Goal: Task Accomplishment & Management: Manage account settings

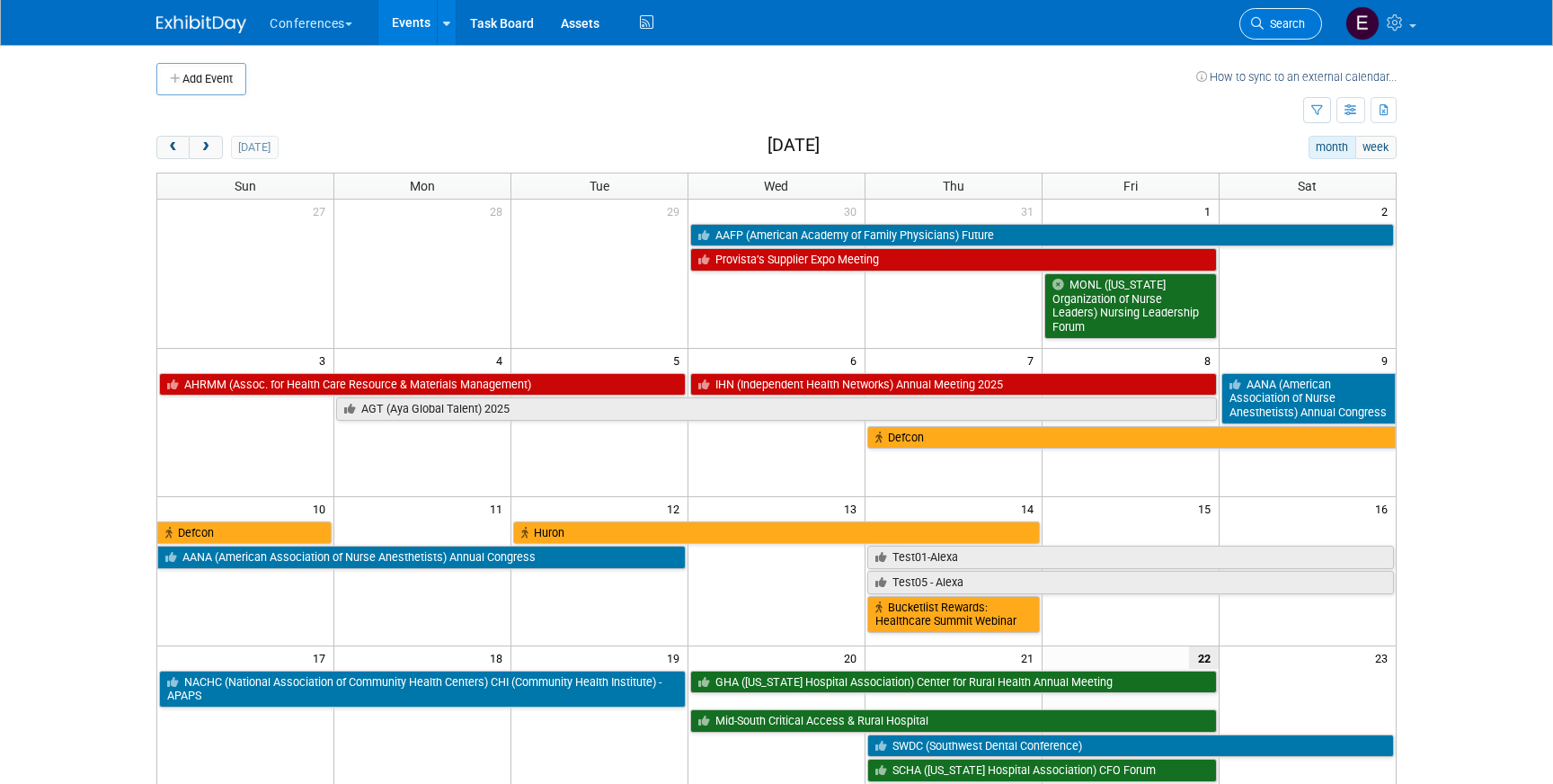
click at [1295, 28] on span "Search" at bounding box center [1284, 24] width 41 height 13
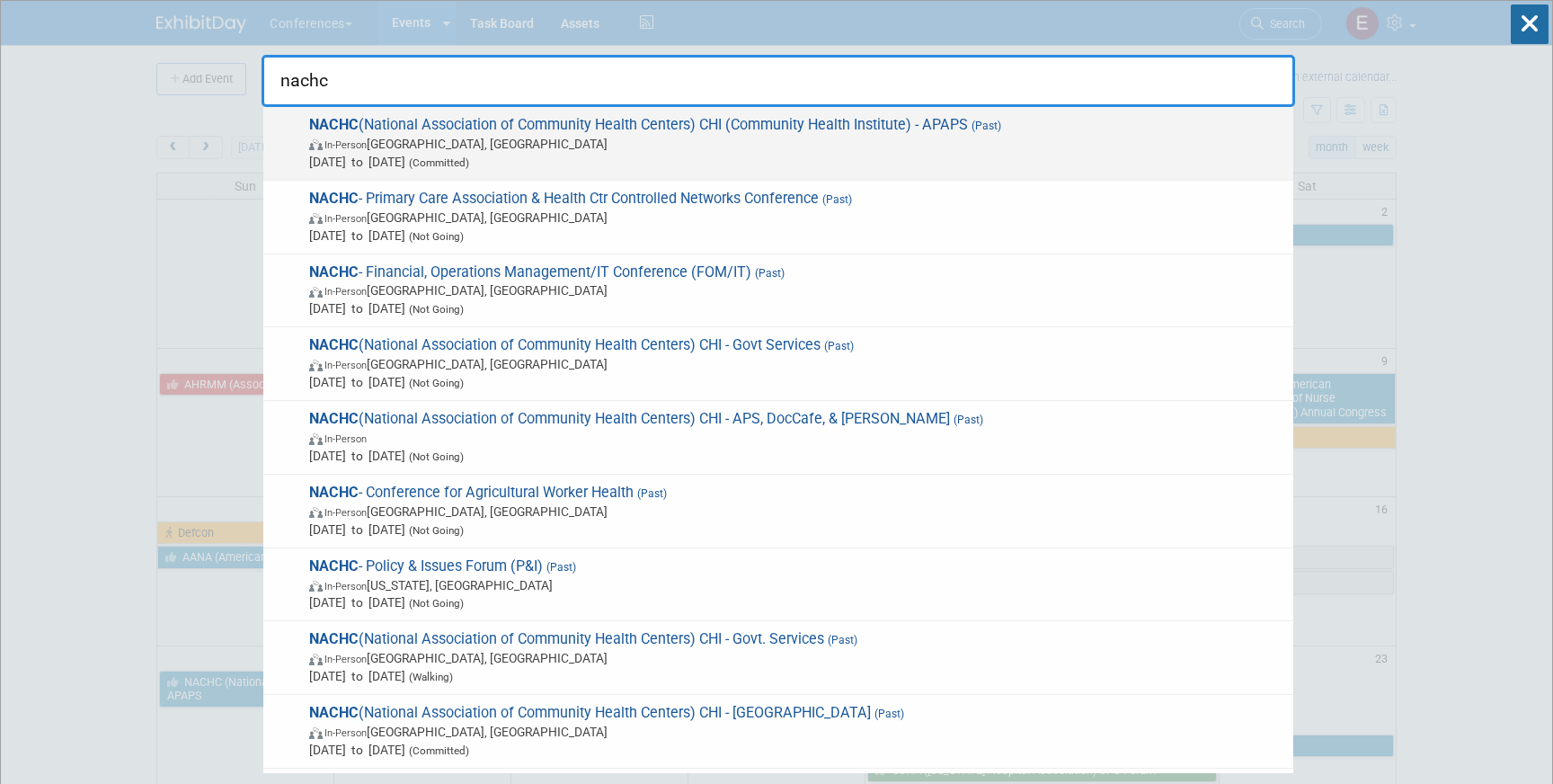
type input "nachc"
click at [646, 124] on span "NACHC (National Association of Community Health Centers) CHI (Community Health …" at bounding box center [794, 143] width 980 height 55
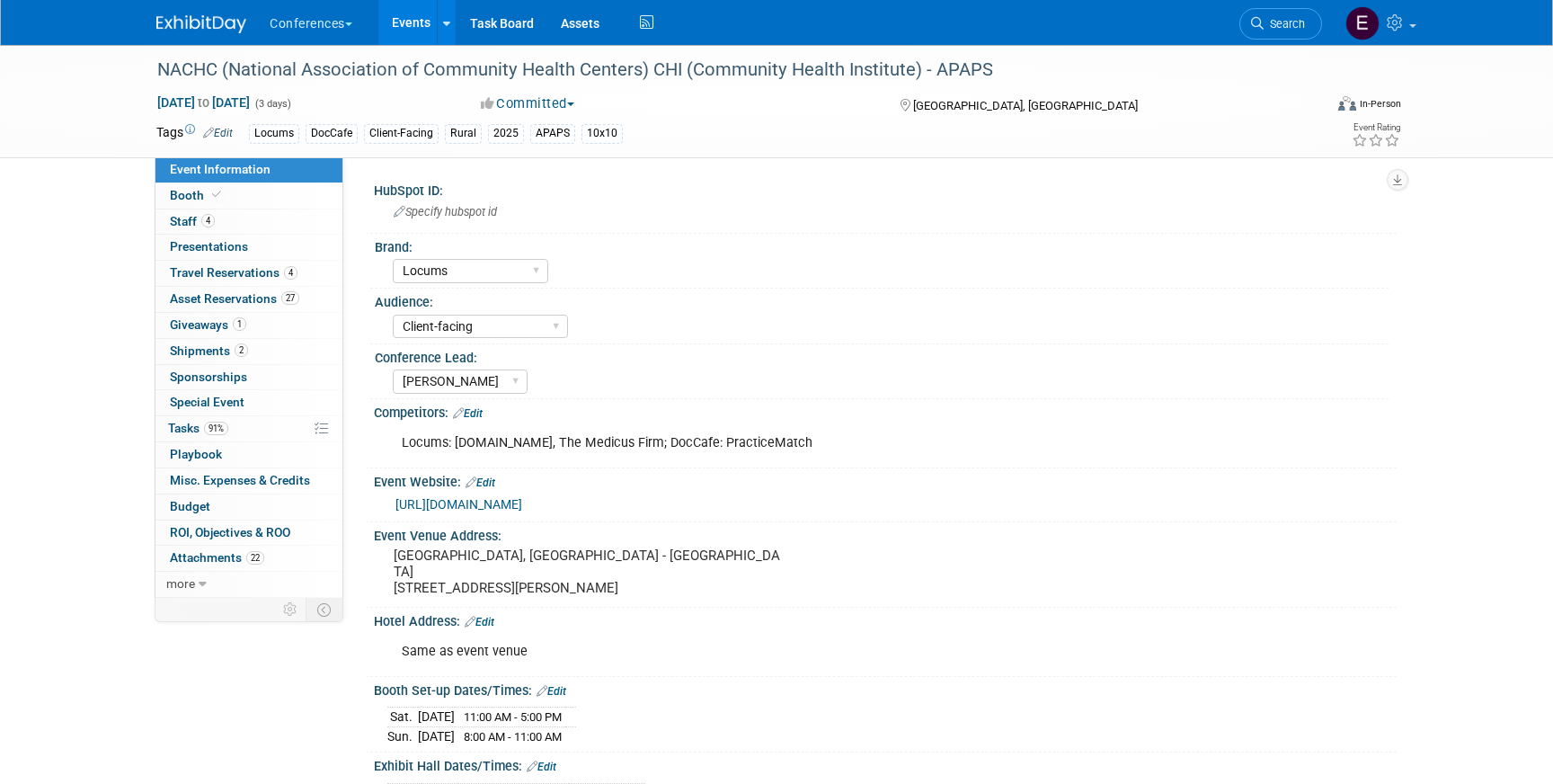
select select "Locums"
select select "Client-facing"
select select "[PERSON_NAME]"
click at [217, 322] on span "Giveaways 1" at bounding box center [208, 324] width 77 height 14
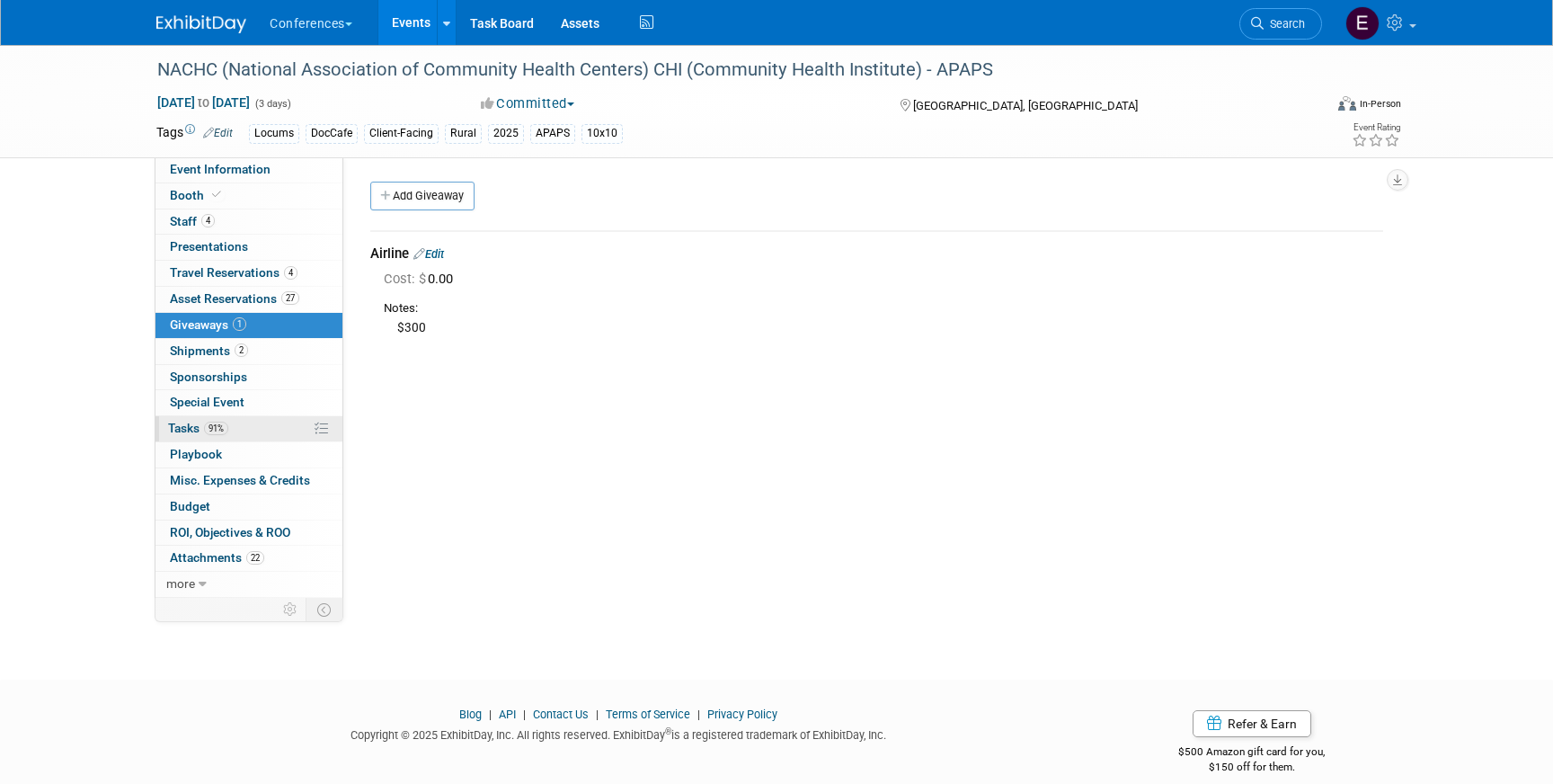
click at [191, 422] on span "Tasks 91%" at bounding box center [198, 427] width 60 height 14
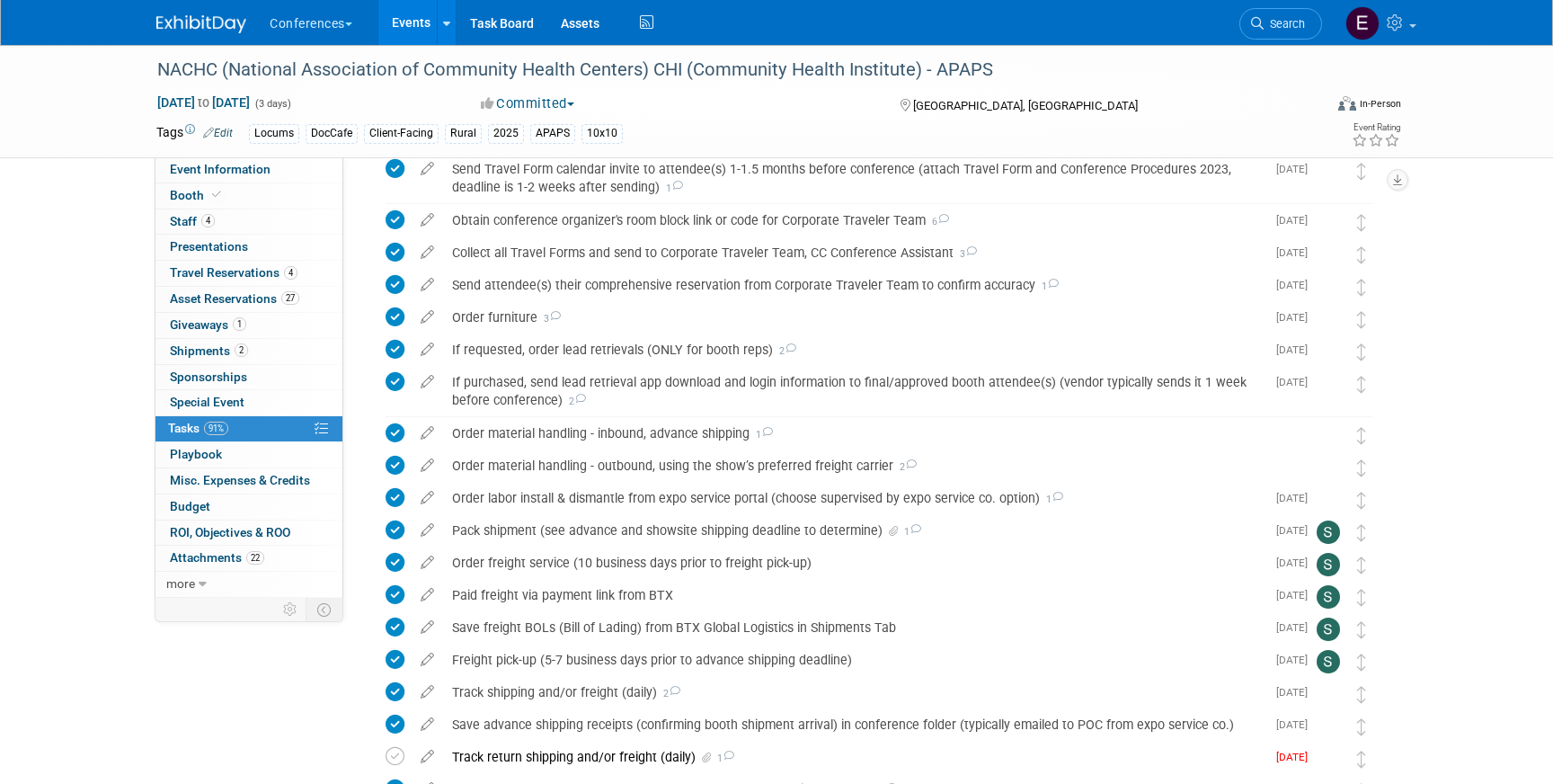
scroll to position [1020, 0]
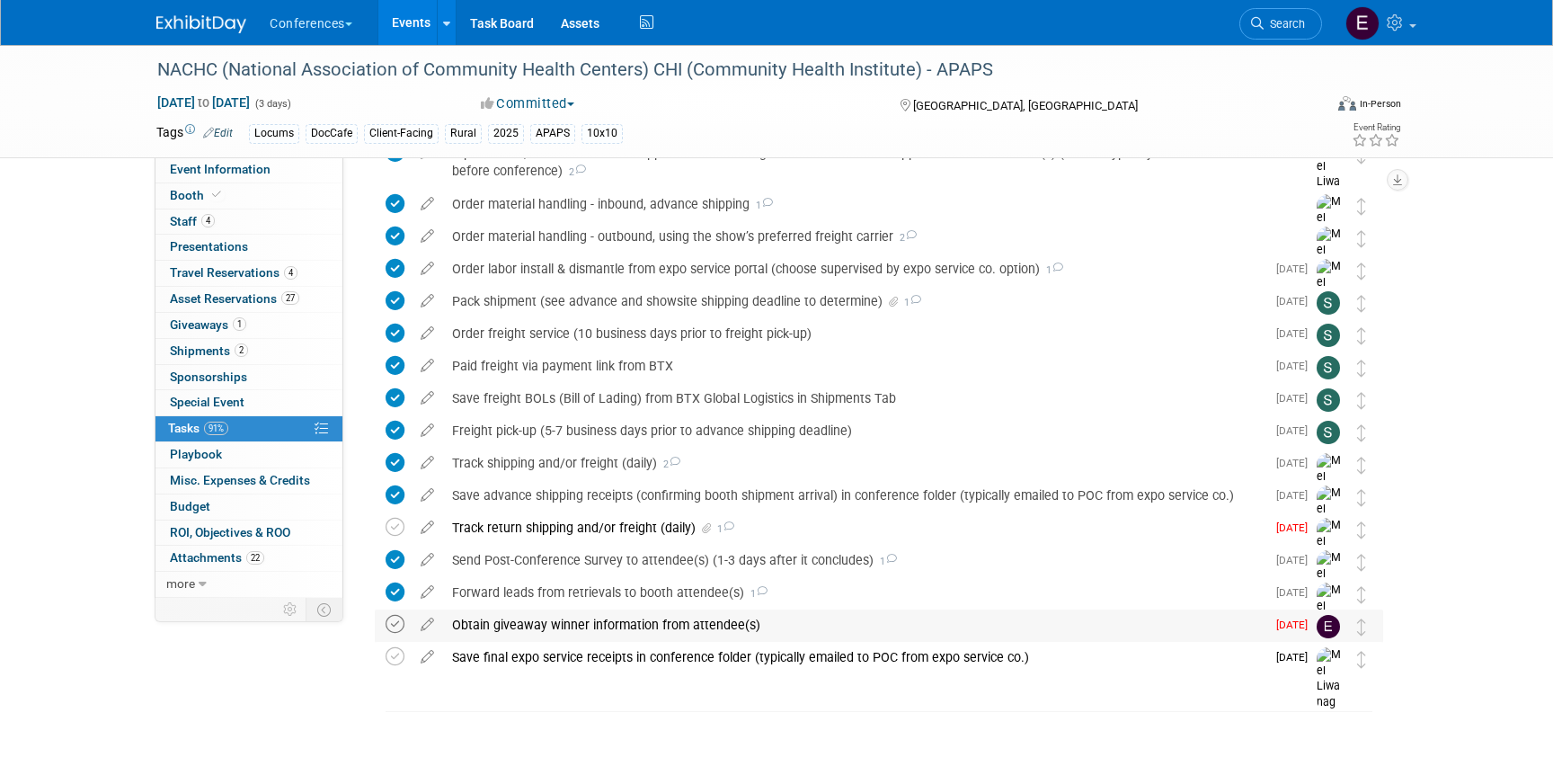
click at [394, 629] on icon at bounding box center [395, 624] width 19 height 19
click at [477, 624] on div "Obtain giveaway winner information from attendee(s)" at bounding box center [854, 624] width 822 height 31
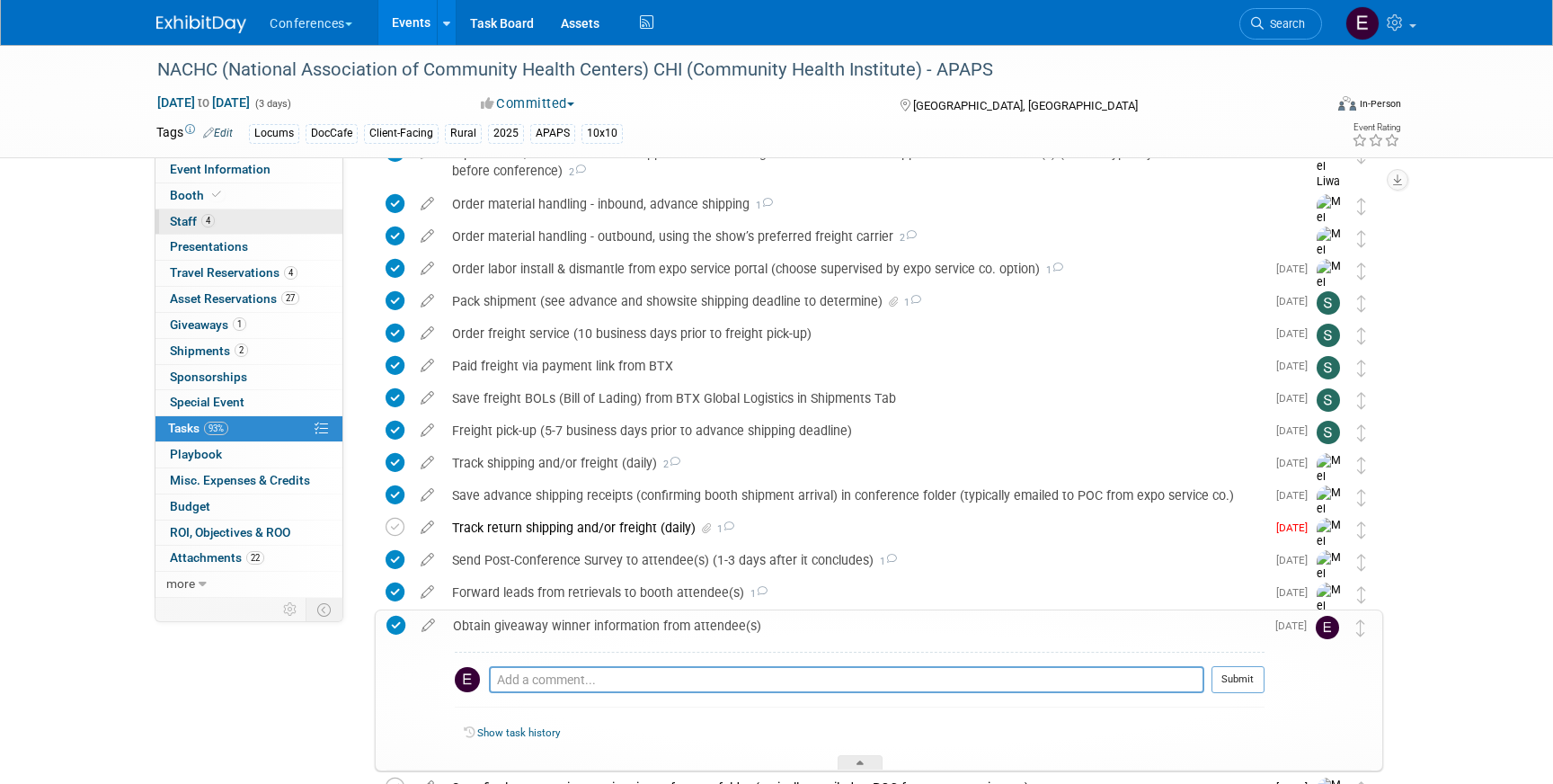
click at [228, 221] on link "4 Staff 4" at bounding box center [248, 222] width 187 height 25
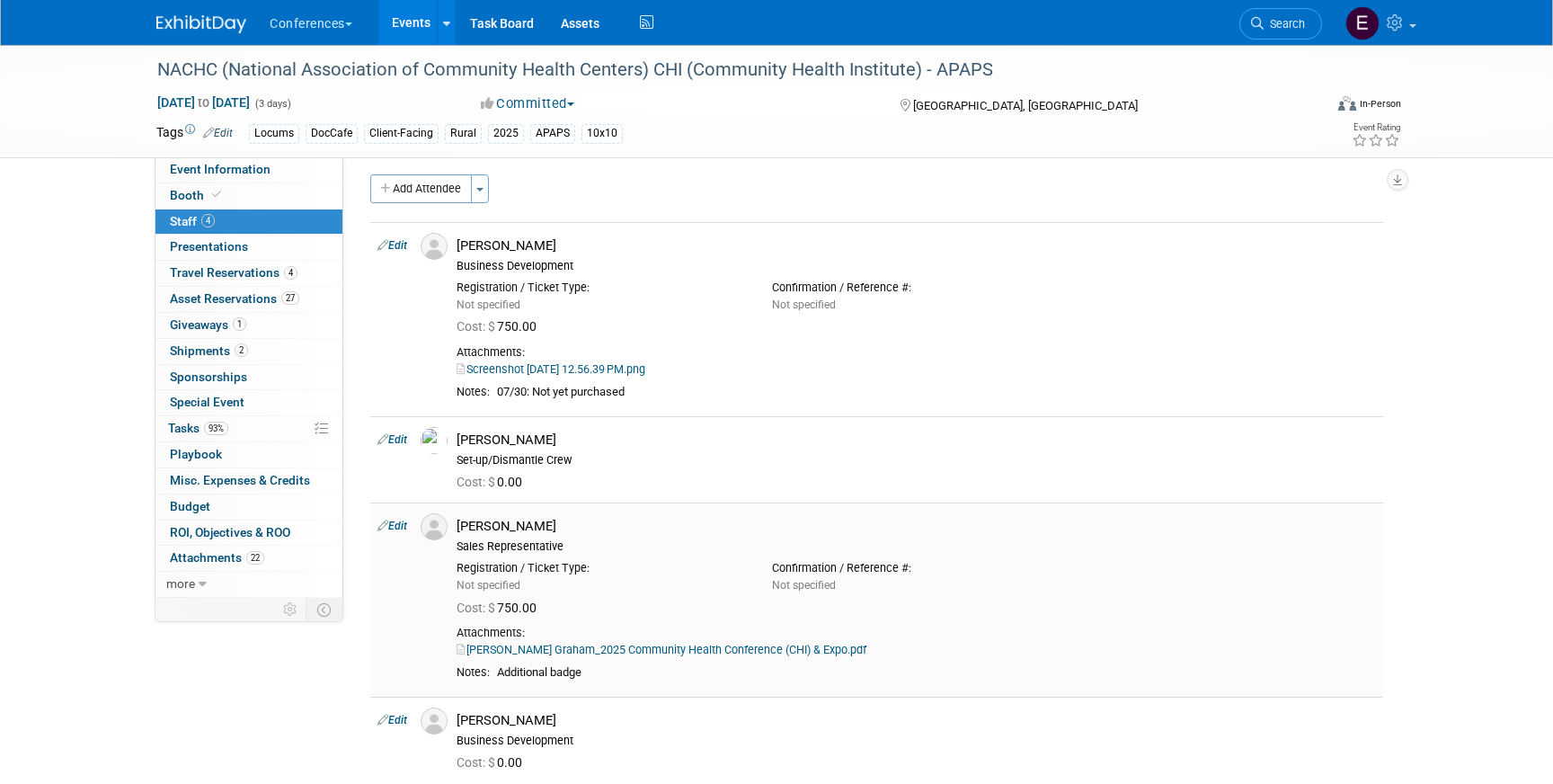
scroll to position [0, 0]
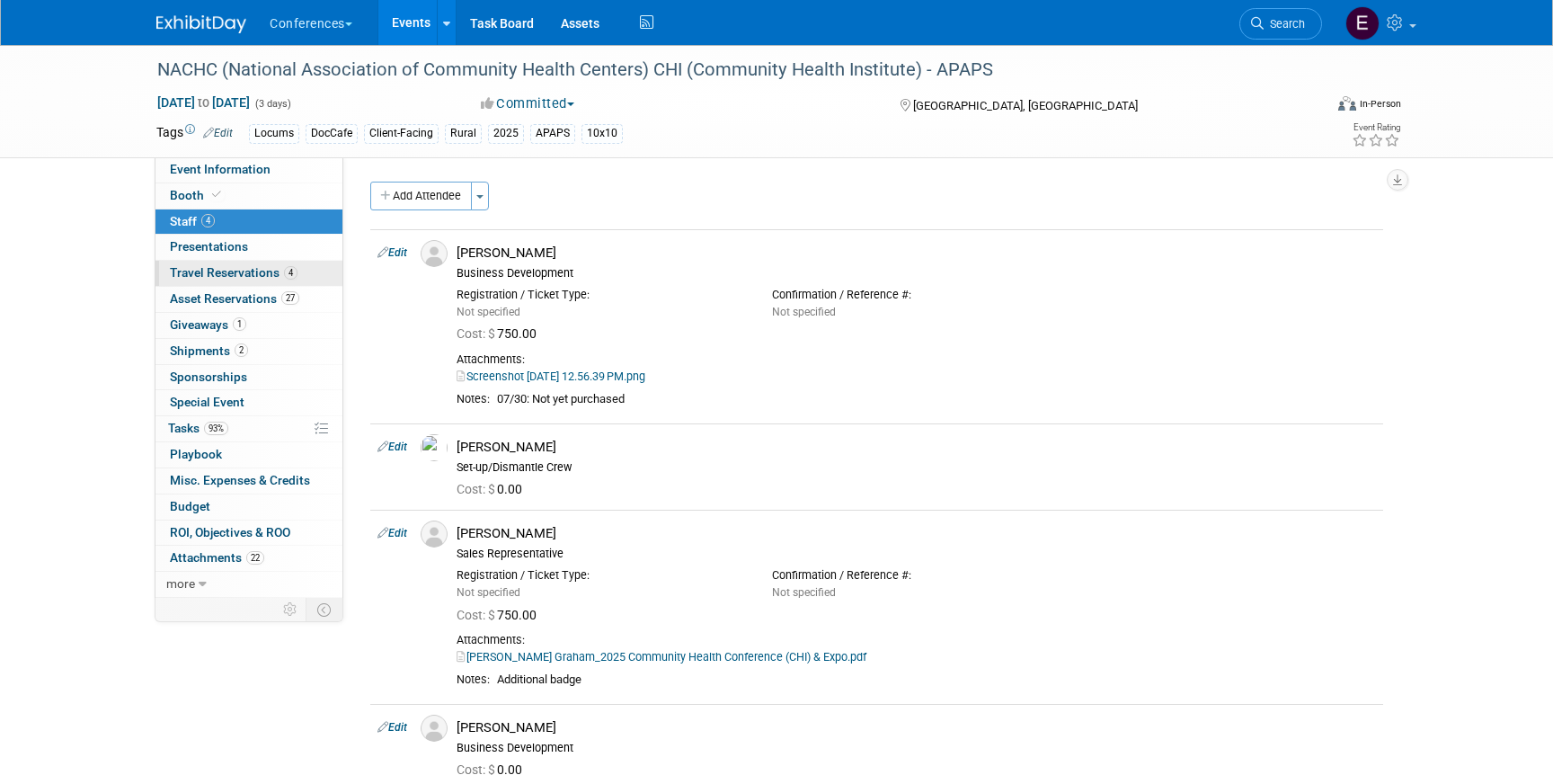
click at [286, 278] on span "4" at bounding box center [291, 273] width 13 height 13
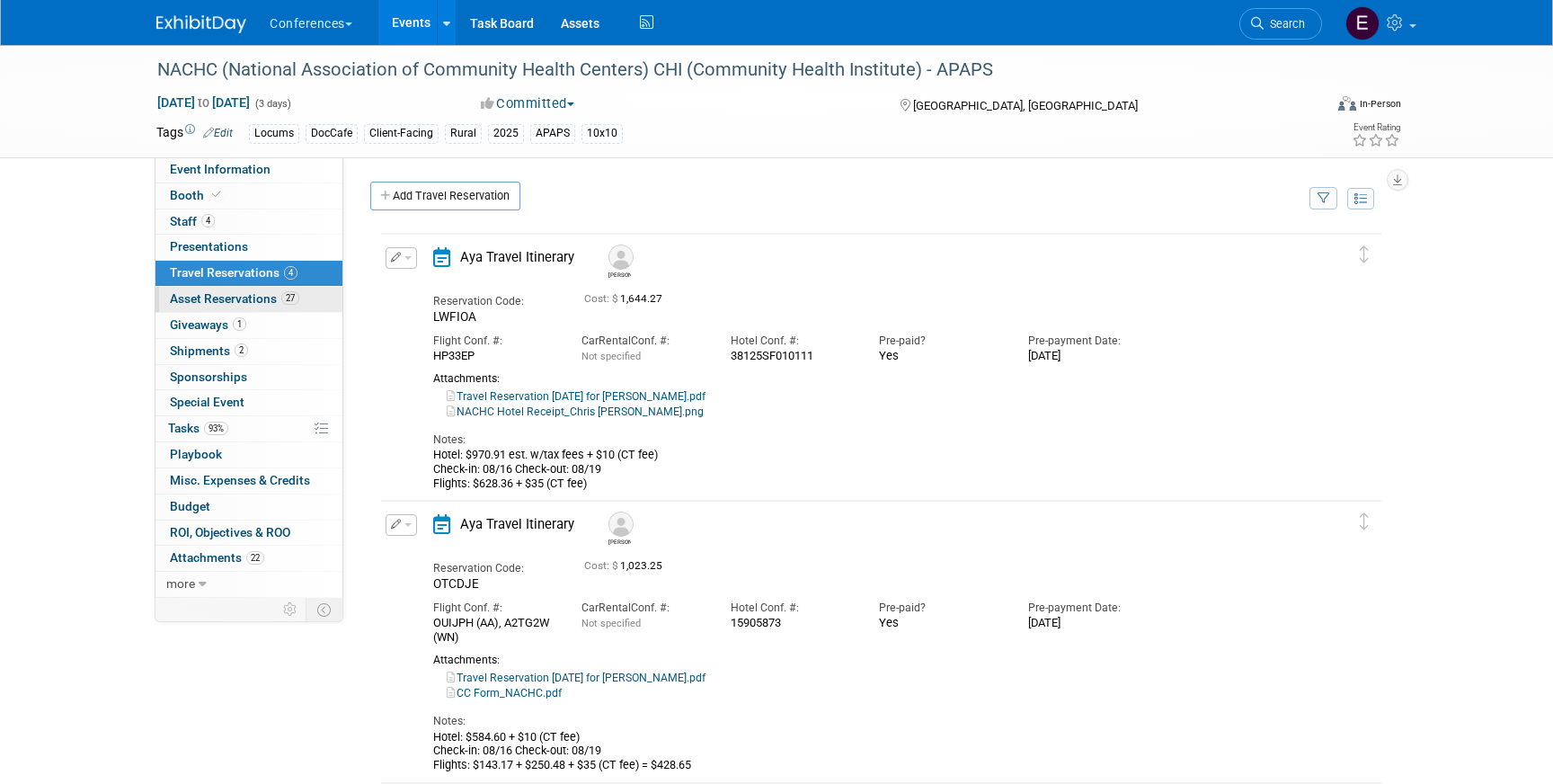
click at [267, 298] on span "Asset Reservations 27" at bounding box center [234, 298] width 129 height 14
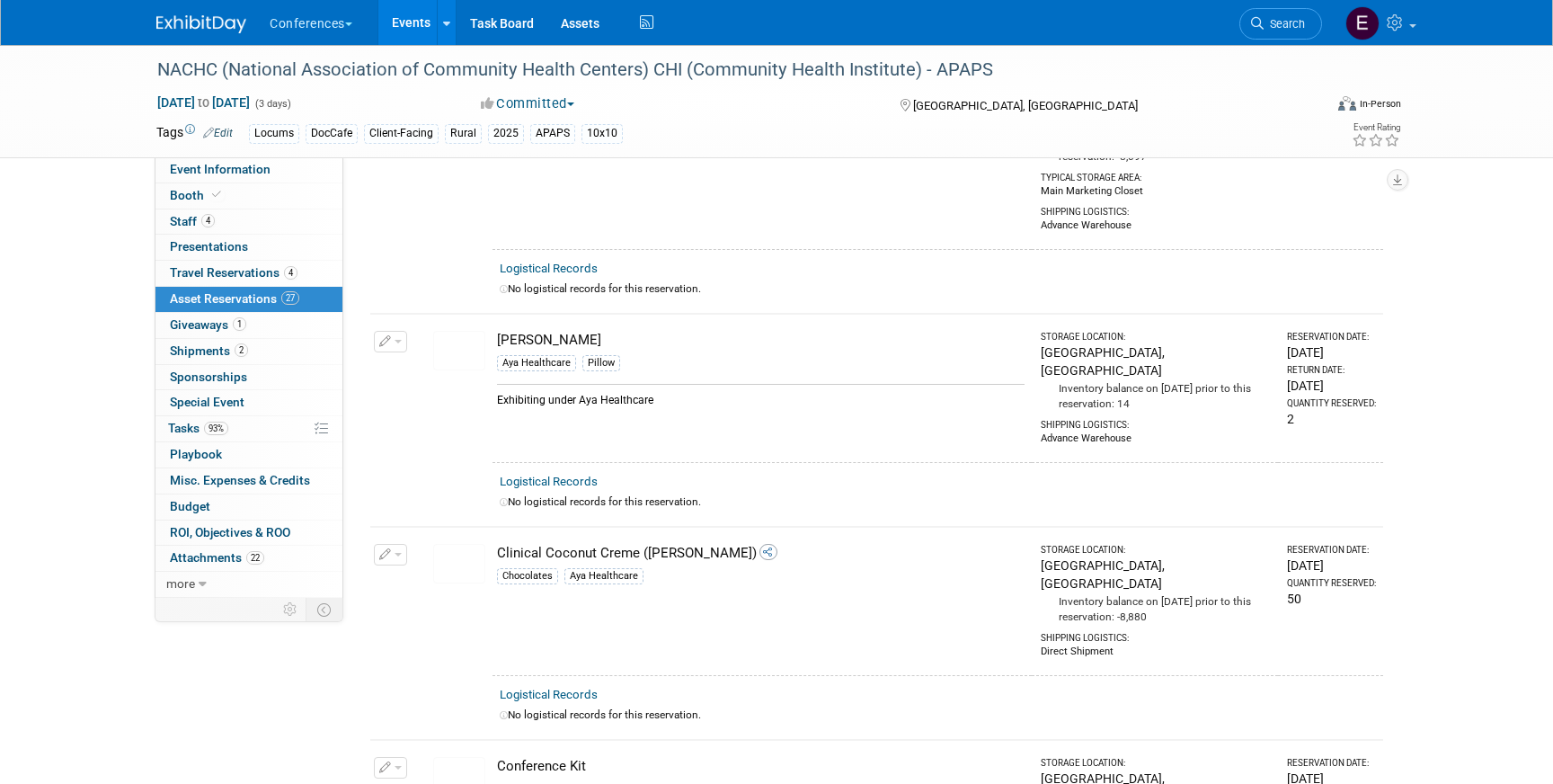
scroll to position [1639, 0]
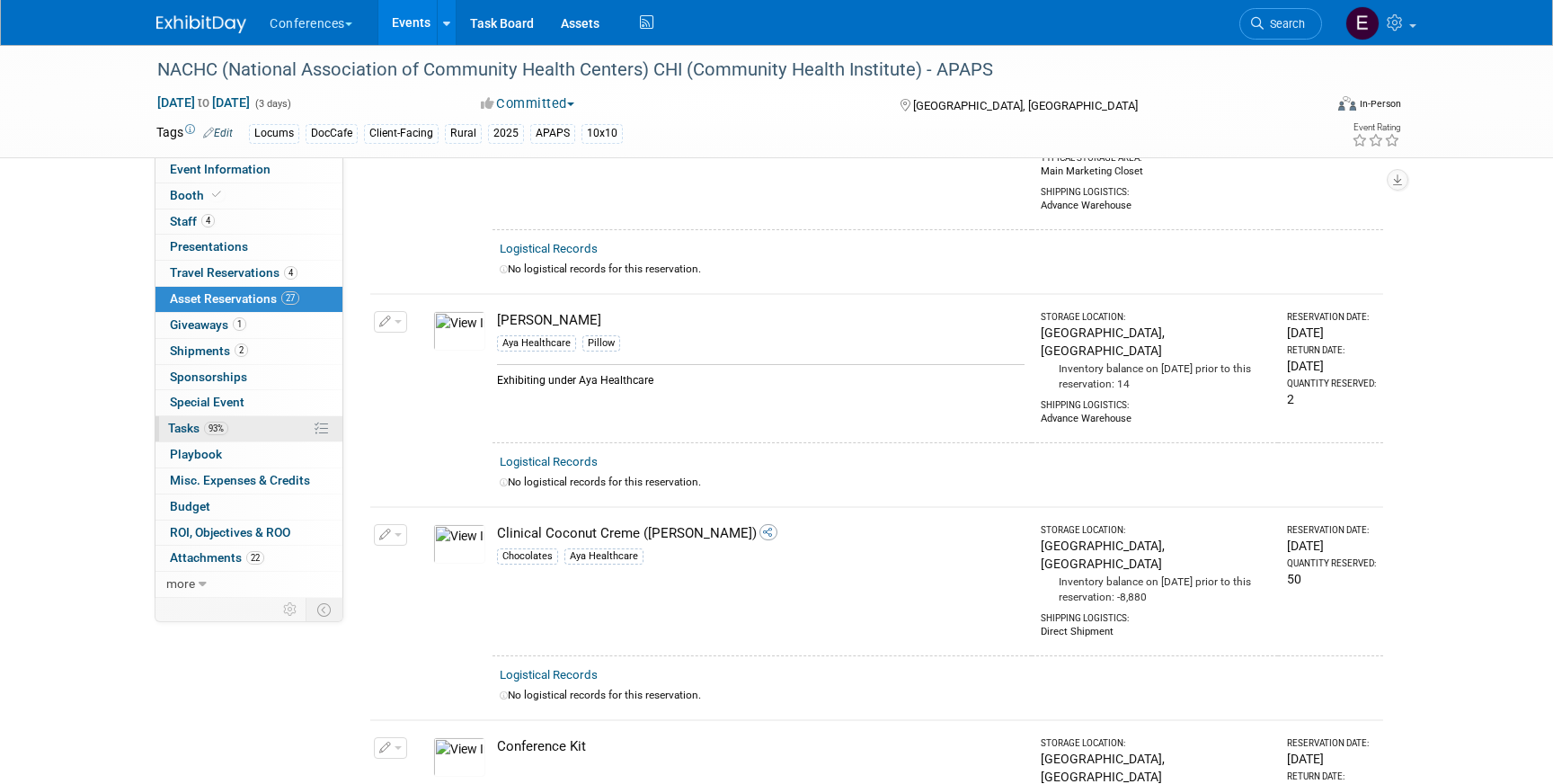
click at [242, 422] on link "93% Tasks 93%" at bounding box center [248, 429] width 187 height 25
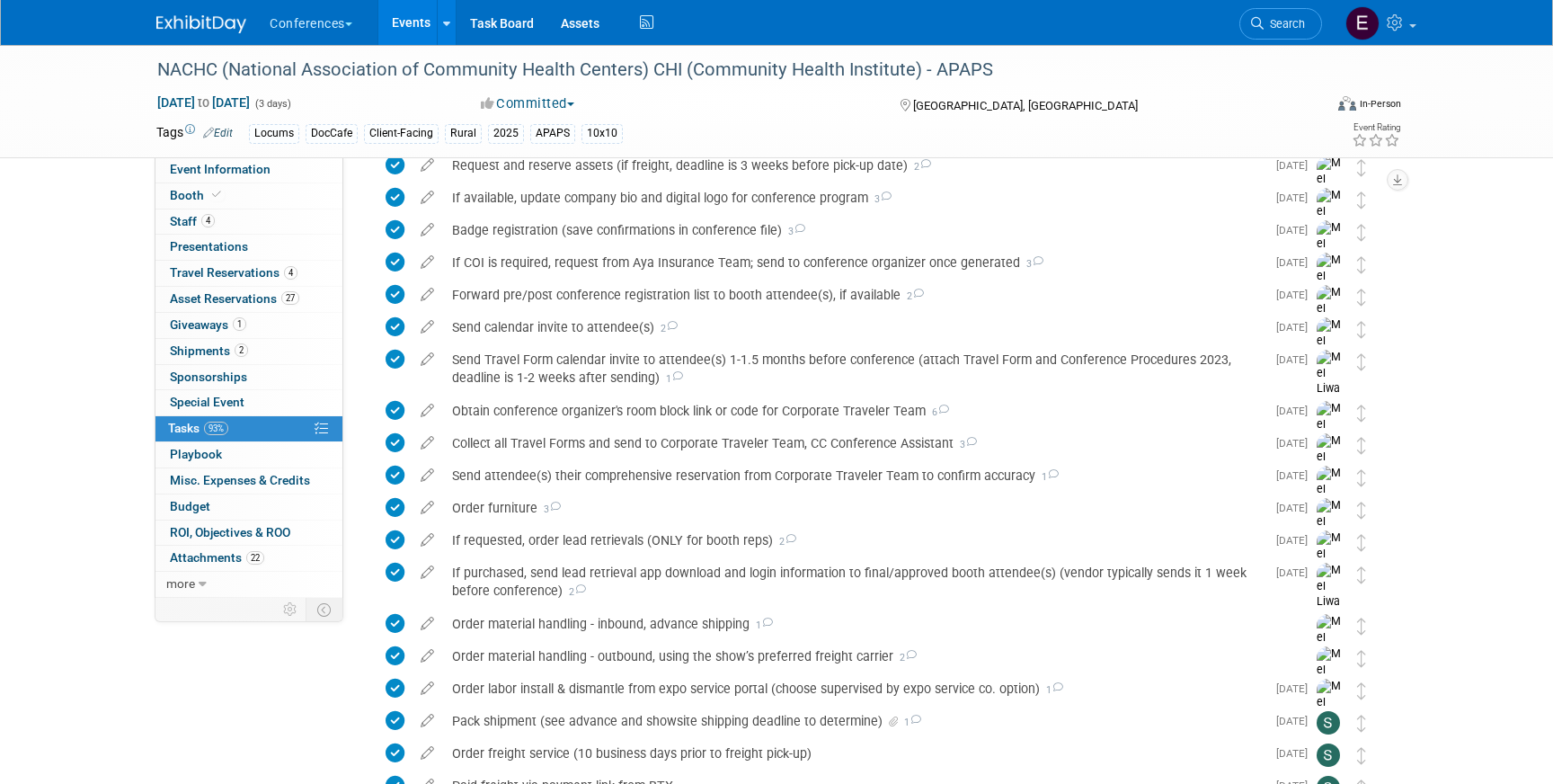
scroll to position [1020, 0]
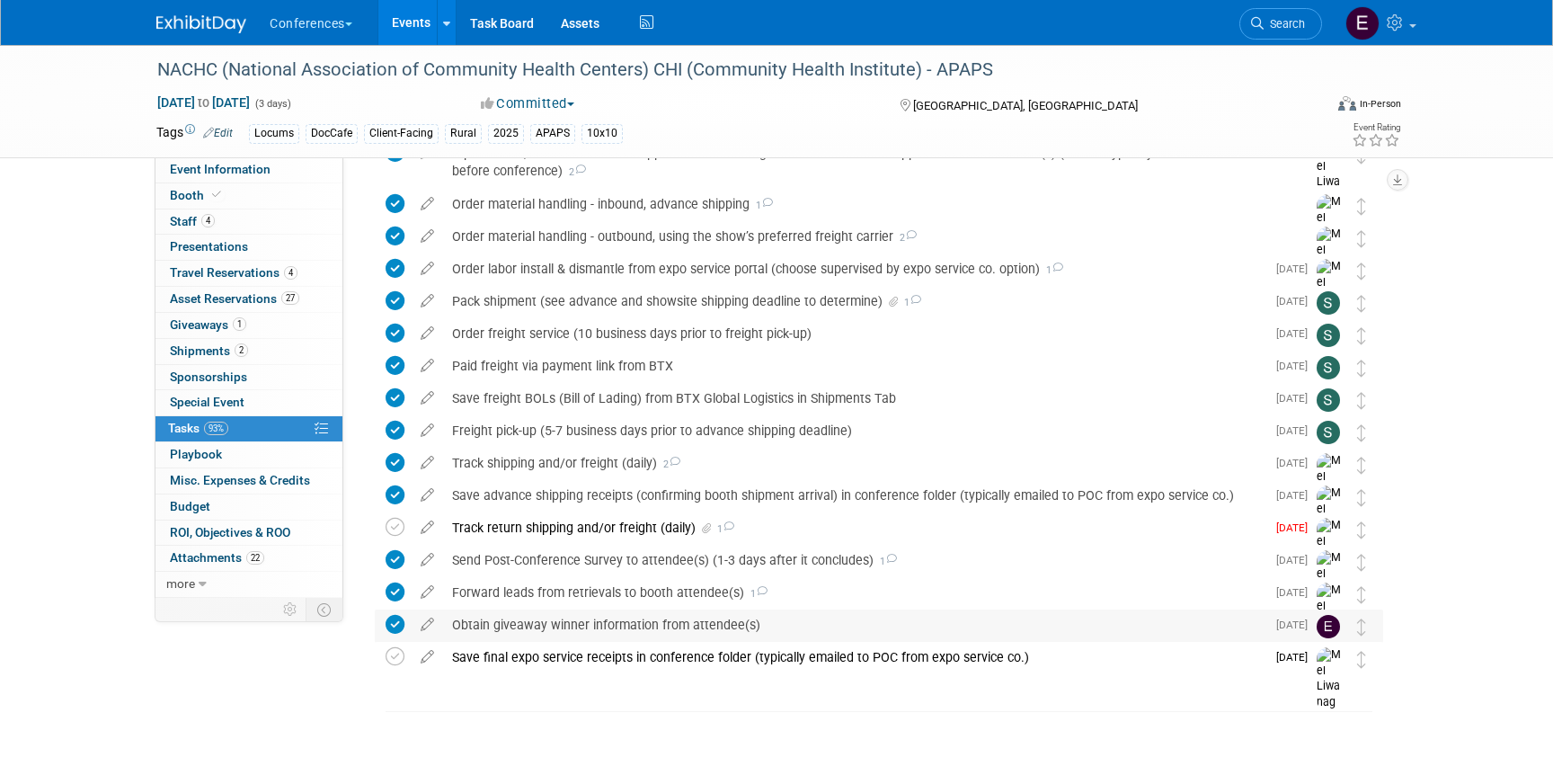
click at [522, 625] on div "Obtain giveaway winner information from attendee(s)" at bounding box center [854, 624] width 822 height 31
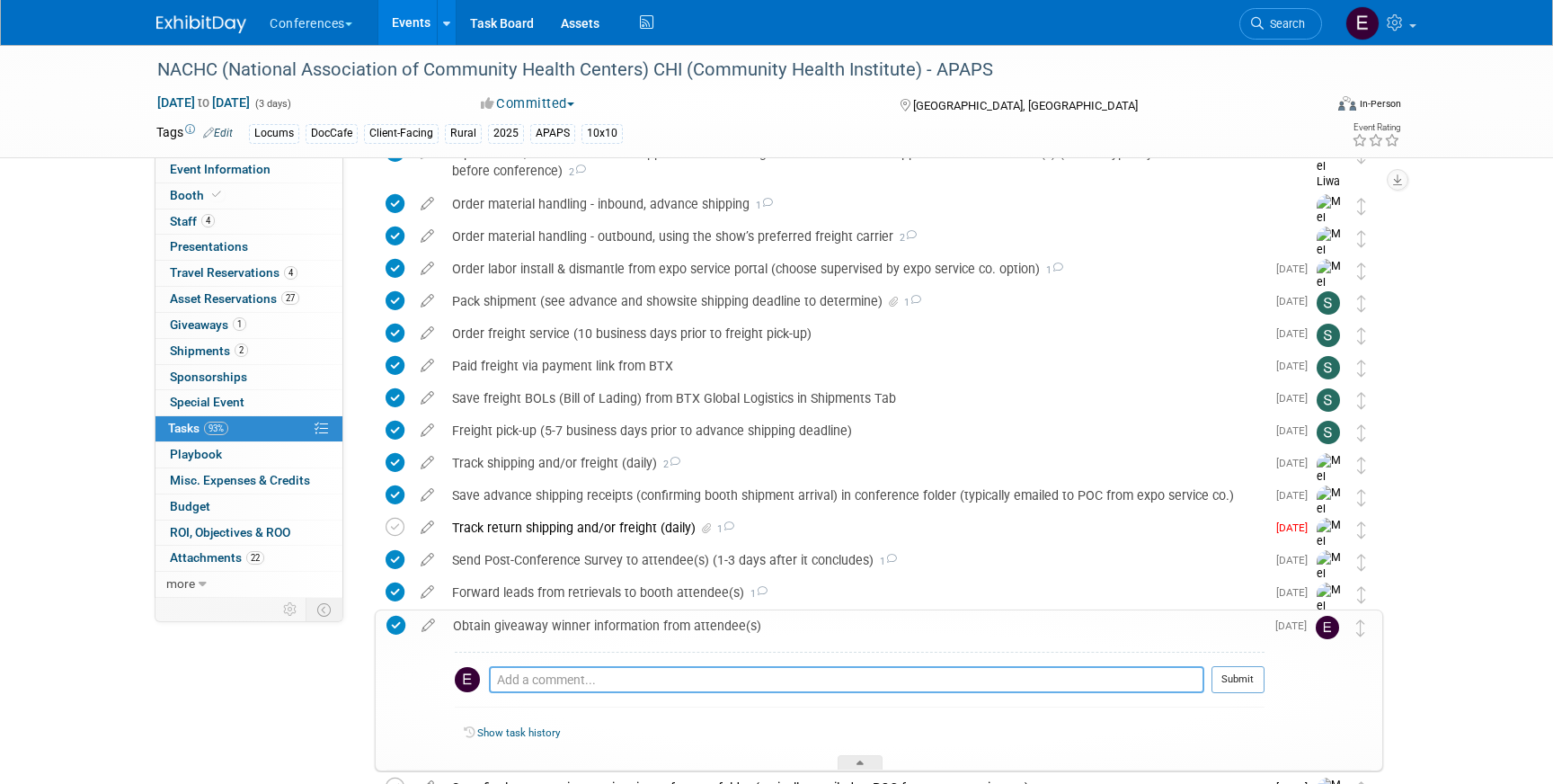
click at [523, 682] on textarea at bounding box center [846, 680] width 715 height 27
paste textarea "[PERSON_NAME] – From [GEOGRAPHIC_DATA][PERSON_NAME]"
drag, startPoint x: 845, startPoint y: 680, endPoint x: 579, endPoint y: 683, distance: 266.0
click at [579, 684] on textarea "[PERSON_NAME] – From [GEOGRAPHIC_DATA][PERSON_NAME]" at bounding box center [846, 680] width 715 height 27
paste textarea "[EMAIL_ADDRESS][DOMAIN_NAME] <[EMAIL_ADDRESS][DOMAIN_NAME]>"
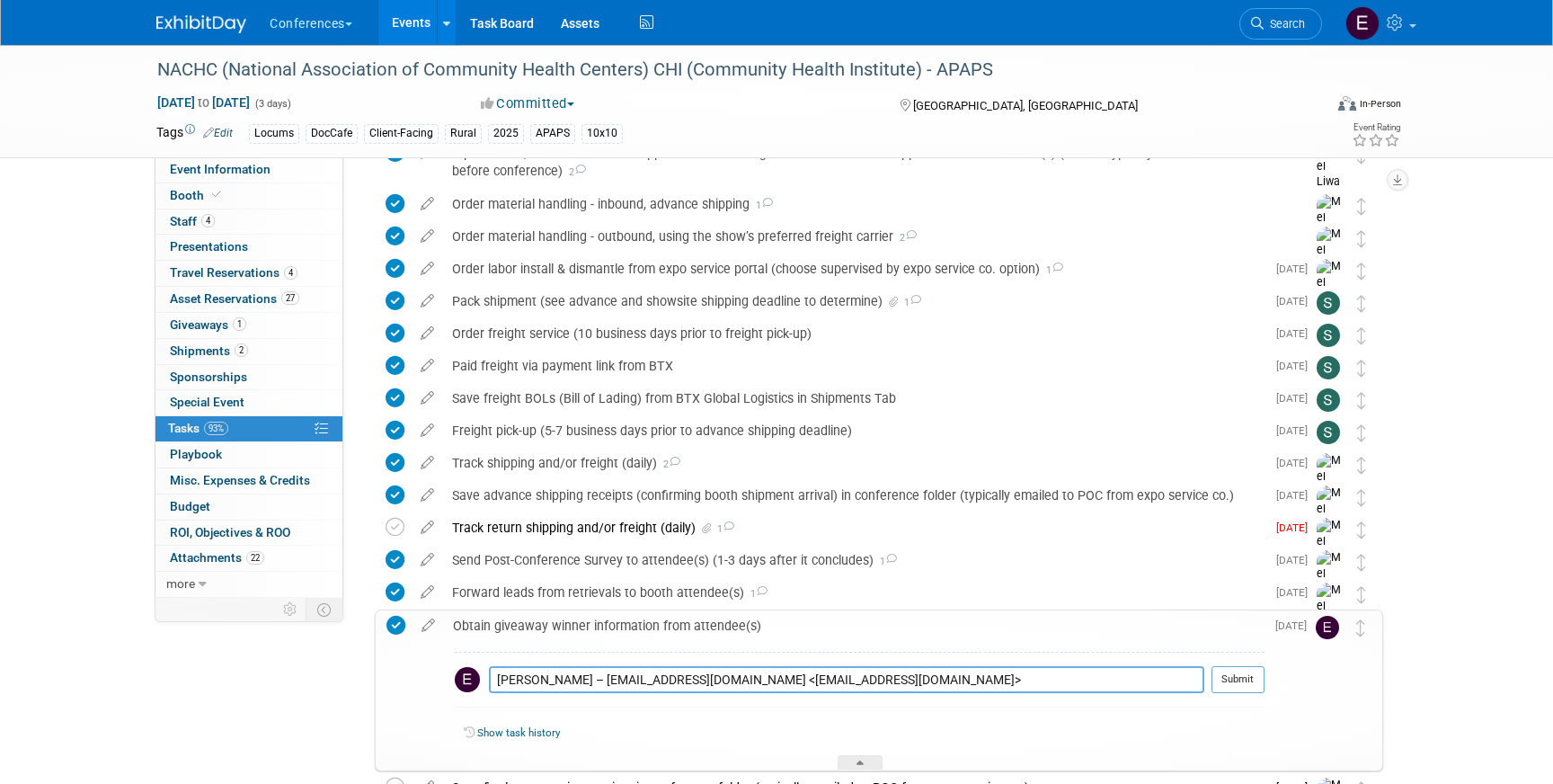
click at [568, 679] on textarea "[PERSON_NAME] – [EMAIL_ADDRESS][DOMAIN_NAME] <[EMAIL_ADDRESS][DOMAIN_NAME]>" at bounding box center [846, 680] width 715 height 27
paste textarea "[GEOGRAPHIC_DATA][PERSON_NAME]"
drag, startPoint x: 787, startPoint y: 681, endPoint x: 574, endPoint y: 677, distance: 213.0
click at [574, 677] on textarea "[PERSON_NAME] [GEOGRAPHIC_DATA][PERSON_NAME]– [EMAIL_ADDRESS][DOMAIN_NAME] <[EM…" at bounding box center [846, 680] width 715 height 27
drag, startPoint x: 812, startPoint y: 682, endPoint x: 679, endPoint y: 677, distance: 133.1
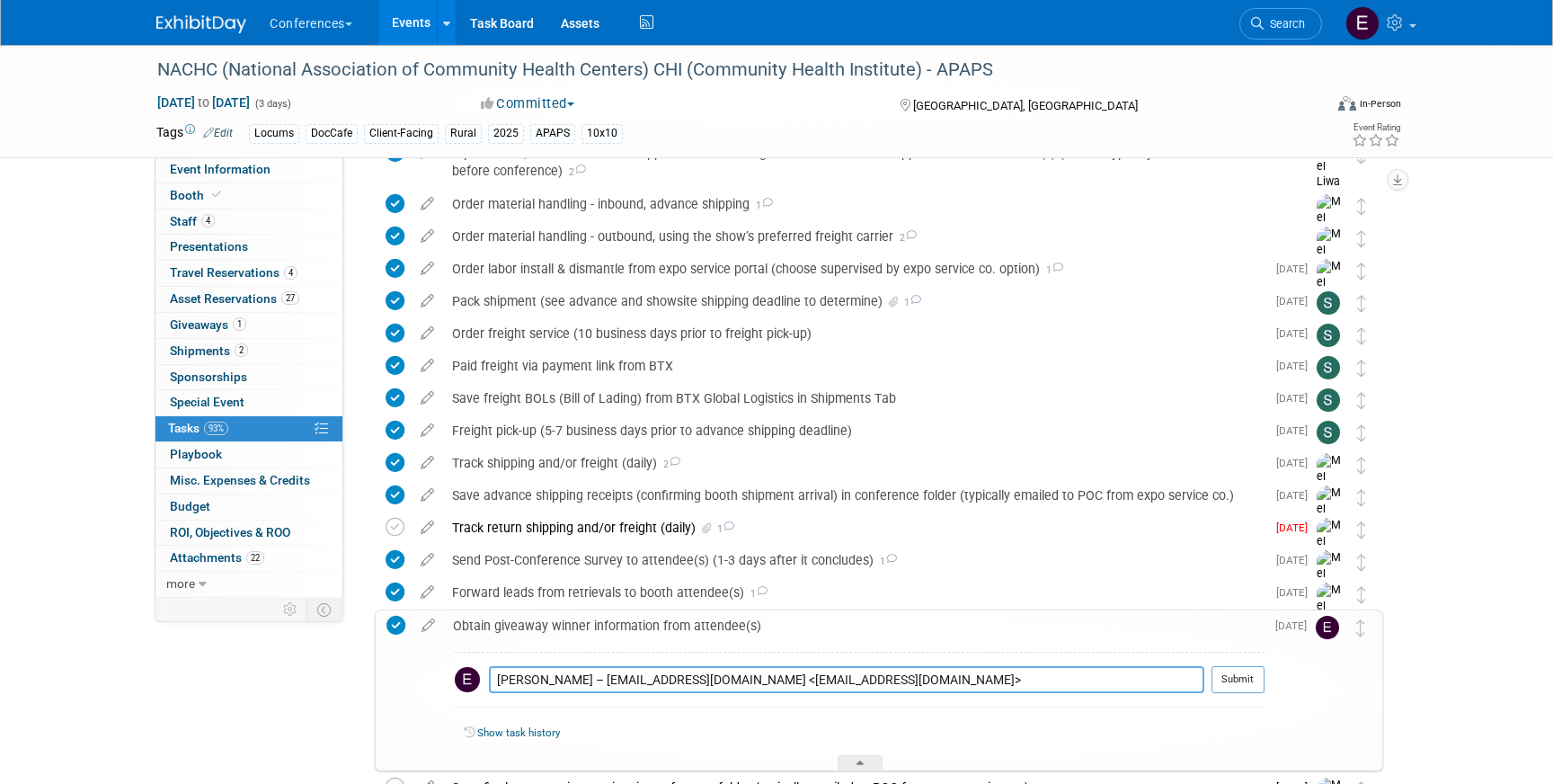
click at [679, 678] on textarea "[PERSON_NAME] – [EMAIL_ADDRESS][DOMAIN_NAME] <[EMAIL_ADDRESS][DOMAIN_NAME]>" at bounding box center [846, 680] width 715 height 27
click at [501, 682] on textarea "[PERSON_NAME] – [EMAIL_ADDRESS][DOMAIN_NAME]" at bounding box center [846, 680] width 715 height 27
click at [770, 678] on textarea "emailed [PERSON_NAME] – [EMAIL_ADDRESS][DOMAIN_NAME]" at bounding box center [846, 680] width 715 height 27
type textarea "emailed [PERSON_NAME] – [EMAIL_ADDRESS][DOMAIN_NAME]"
click at [1246, 683] on button "Submit" at bounding box center [1237, 680] width 53 height 27
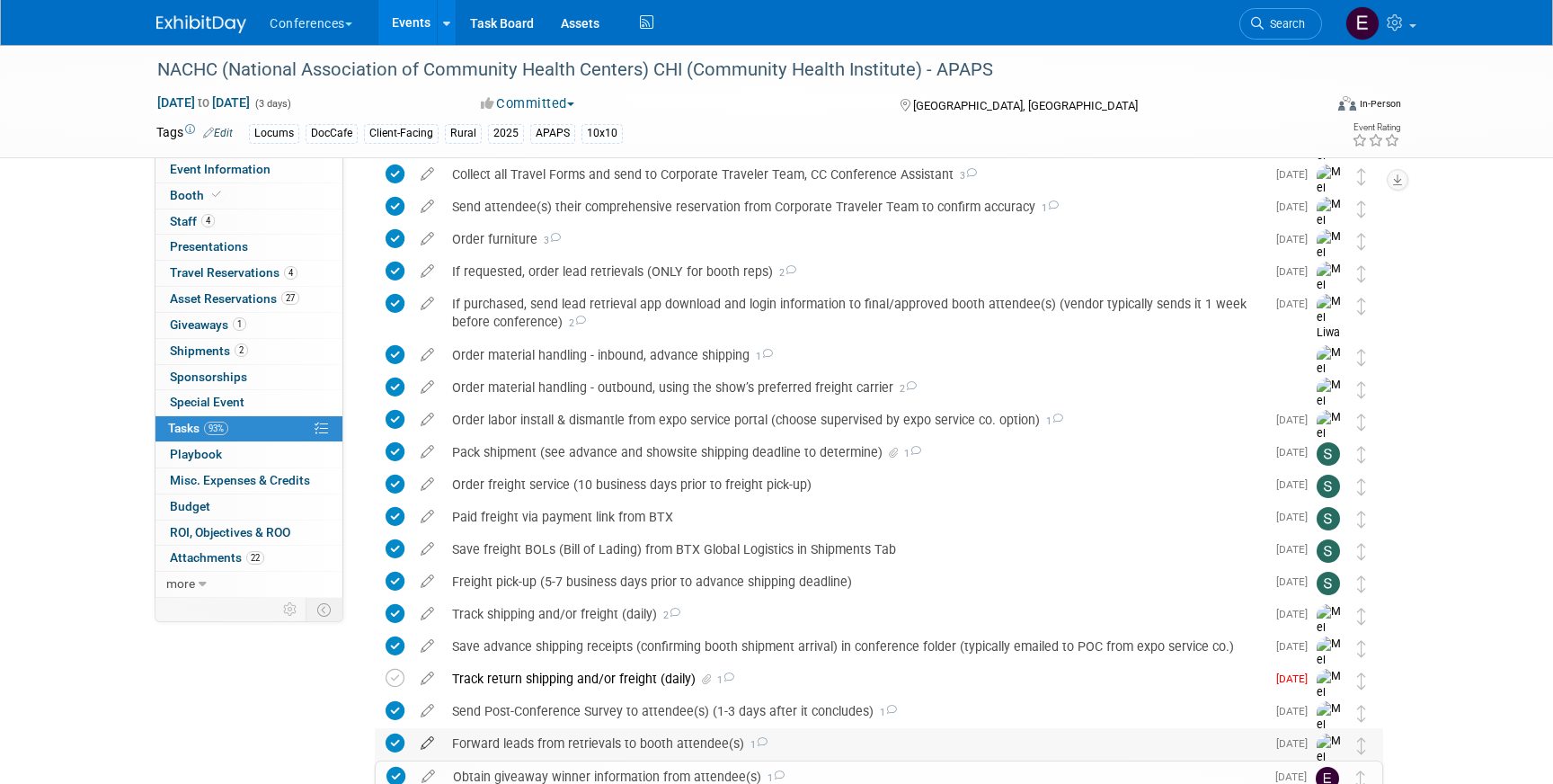
scroll to position [842, 0]
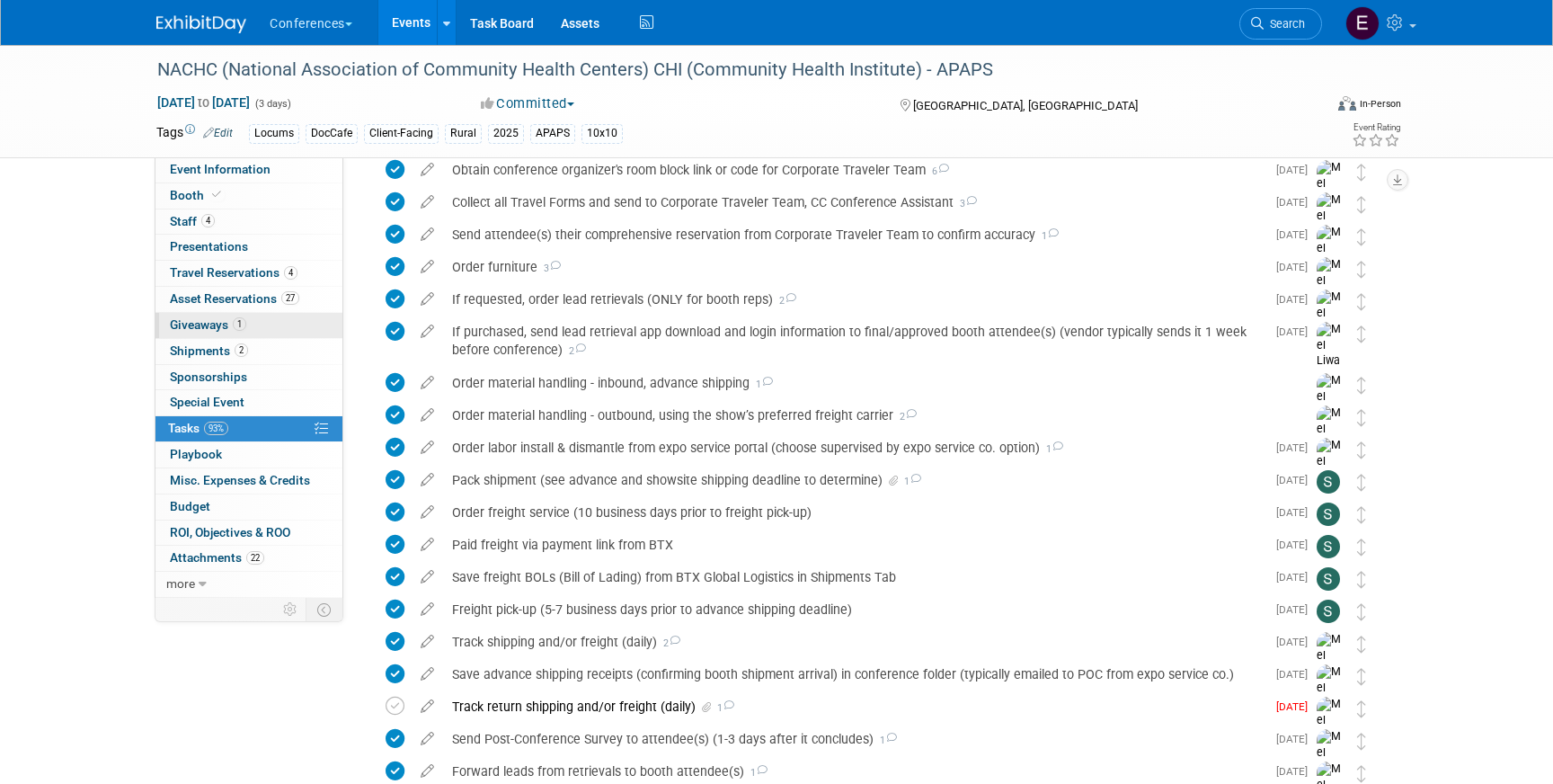
click at [196, 324] on span "Giveaways 1" at bounding box center [208, 324] width 77 height 14
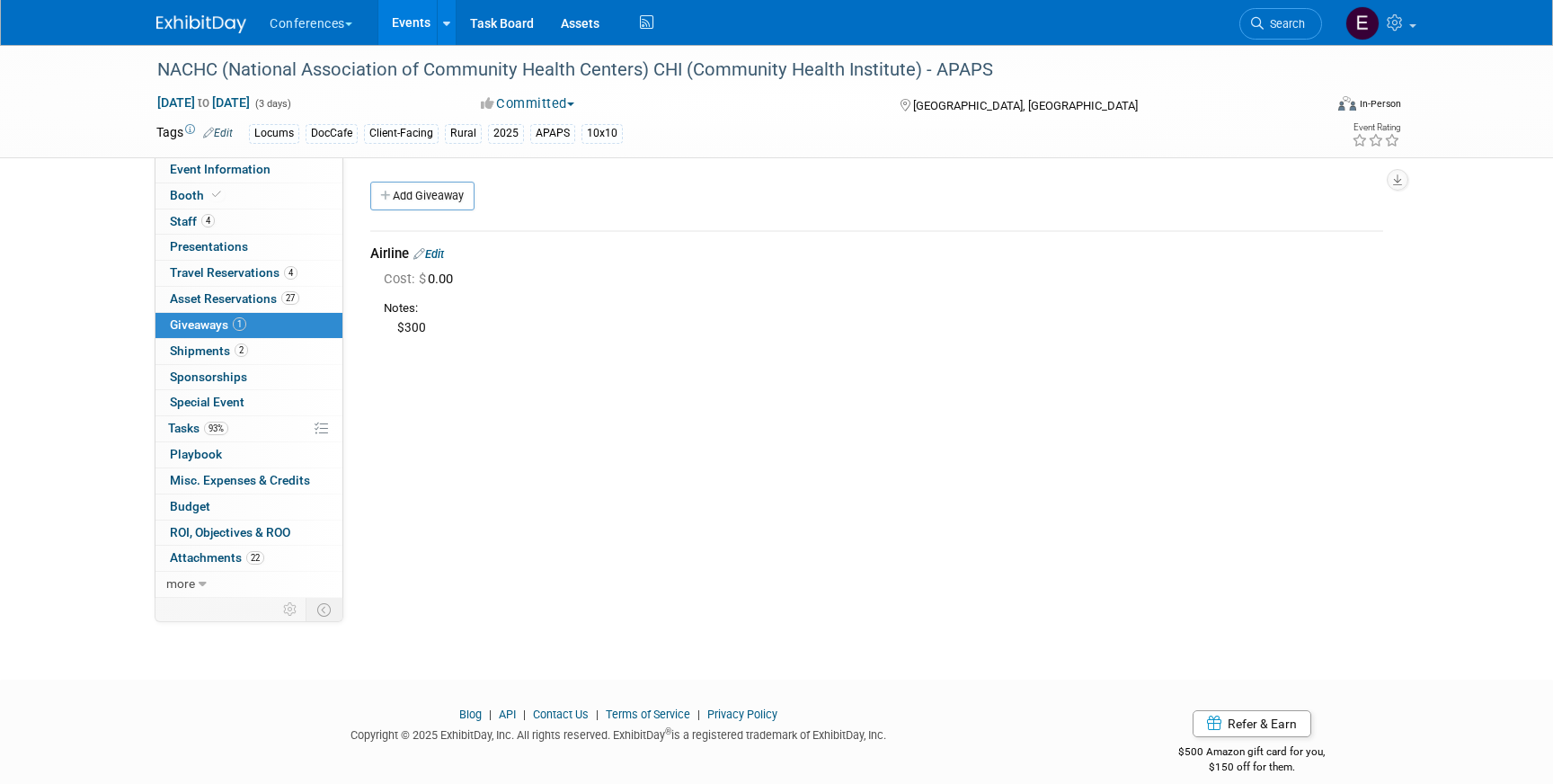
click at [443, 251] on link "Edit" at bounding box center [429, 254] width 31 height 13
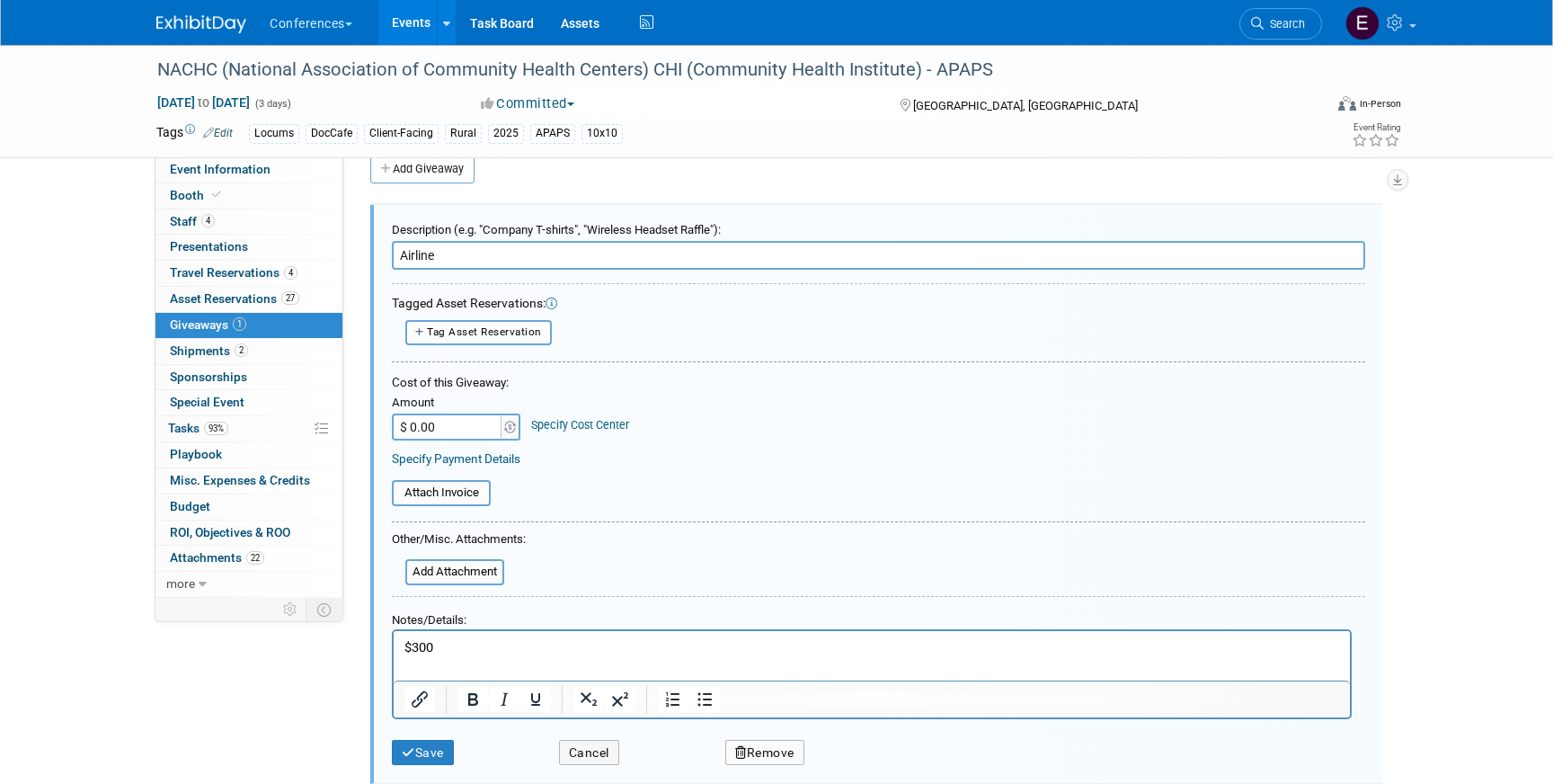
click at [476, 647] on p "$300" at bounding box center [871, 647] width 935 height 19
drag, startPoint x: 772, startPoint y: 650, endPoint x: 524, endPoint y: 639, distance: 248.2
click at [524, 640] on p "$300 - [PERSON_NAME] Greater [PERSON_NAME][GEOGRAPHIC_DATA]" at bounding box center [871, 647] width 935 height 19
click at [520, 642] on p "$300 - [PERSON_NAME] Greater [PERSON_NAME][GEOGRAPHIC_DATA]" at bounding box center [871, 647] width 935 height 19
click at [414, 752] on icon "submit" at bounding box center [409, 752] width 13 height 12
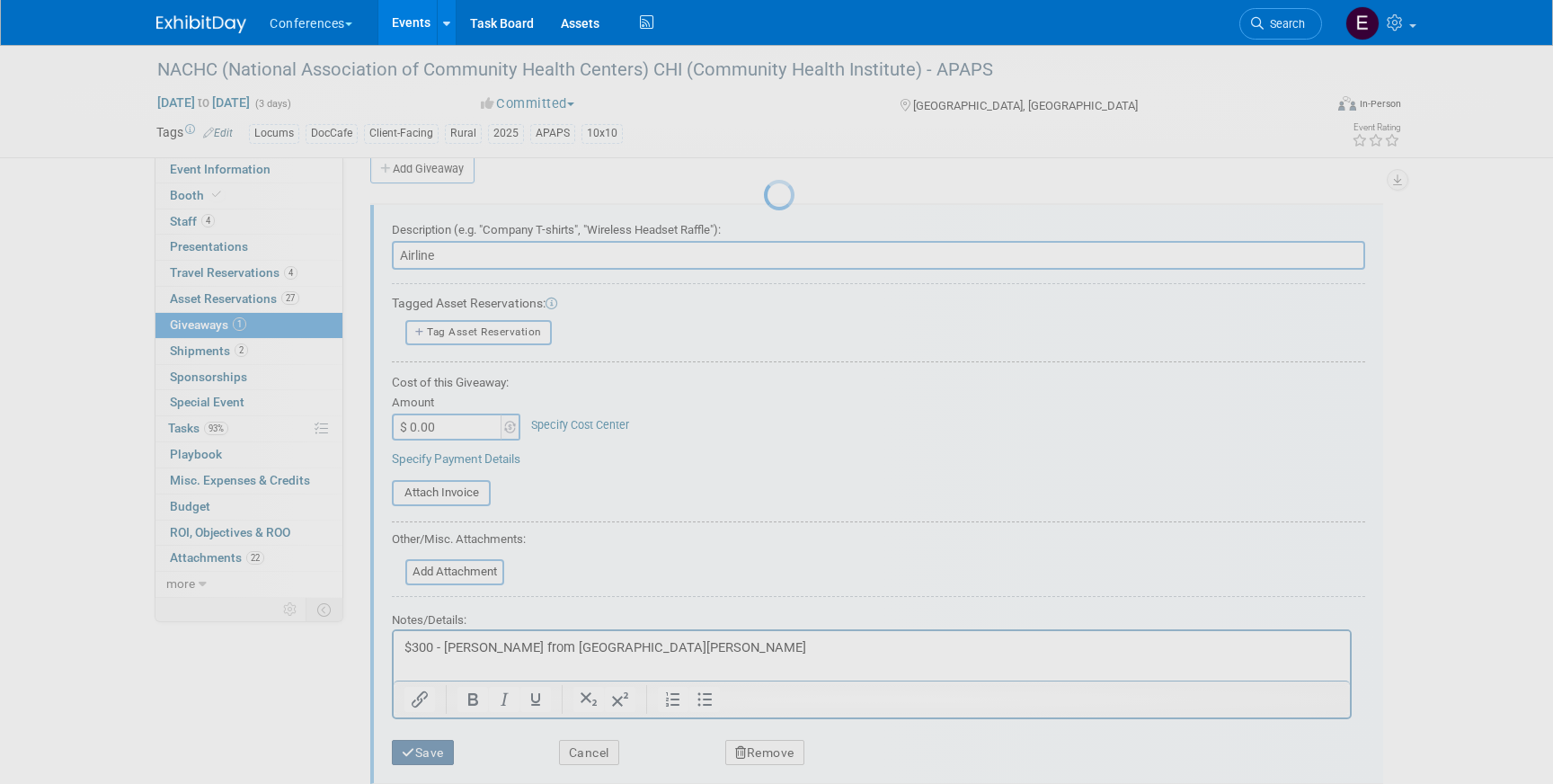
scroll to position [21, 0]
